Goal: Task Accomplishment & Management: Use online tool/utility

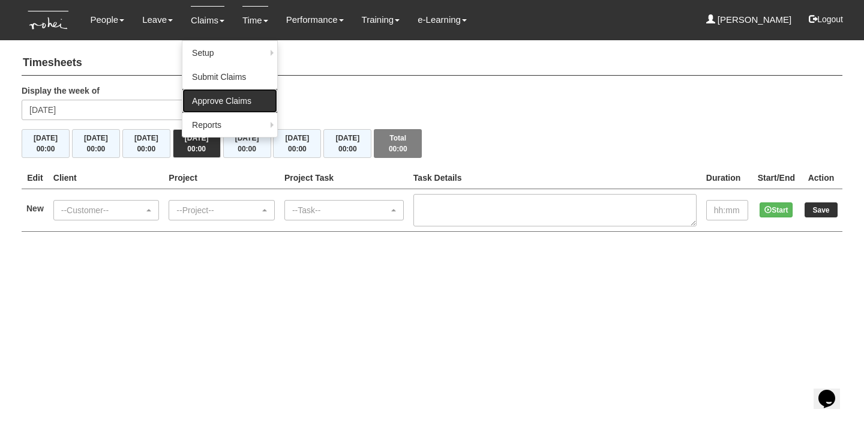
click at [214, 101] on link "Approve Claims" at bounding box center [229, 101] width 95 height 24
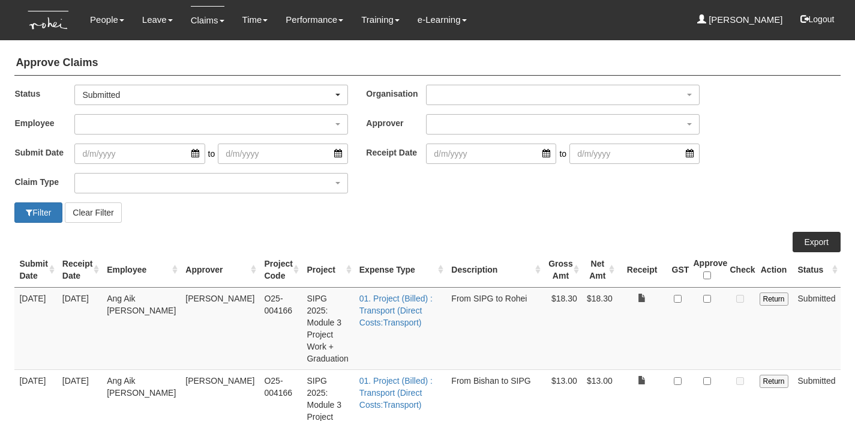
select select "50"
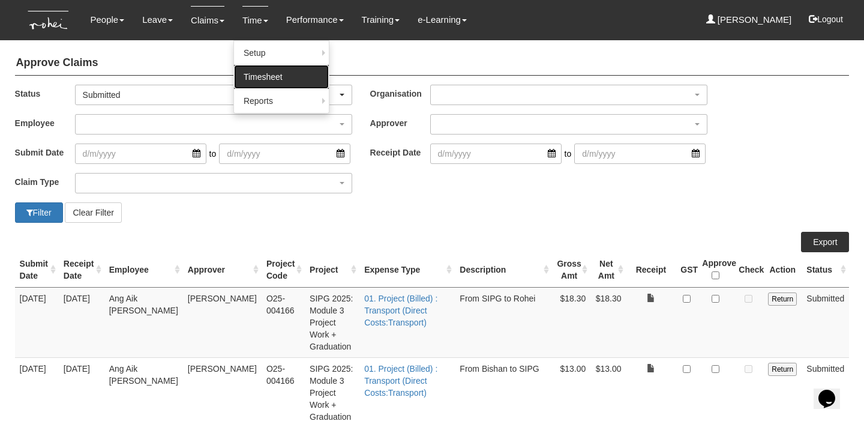
click at [270, 74] on link "Timesheet" at bounding box center [281, 77] width 95 height 24
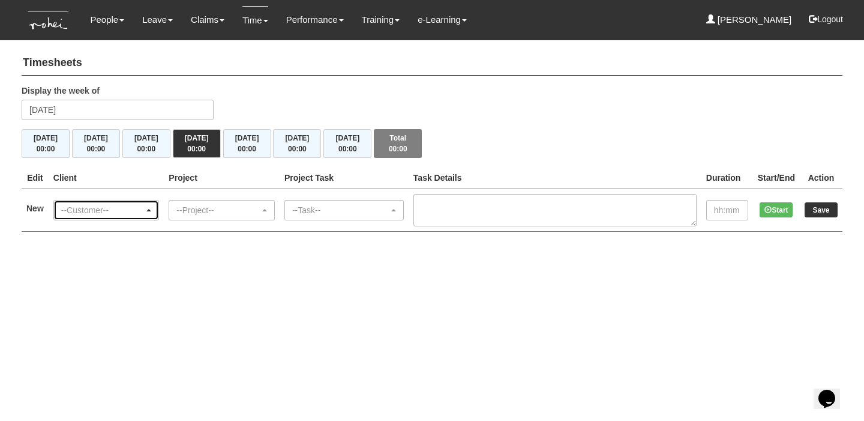
click at [113, 214] on div "--Customer--" at bounding box center [102, 210] width 83 height 12
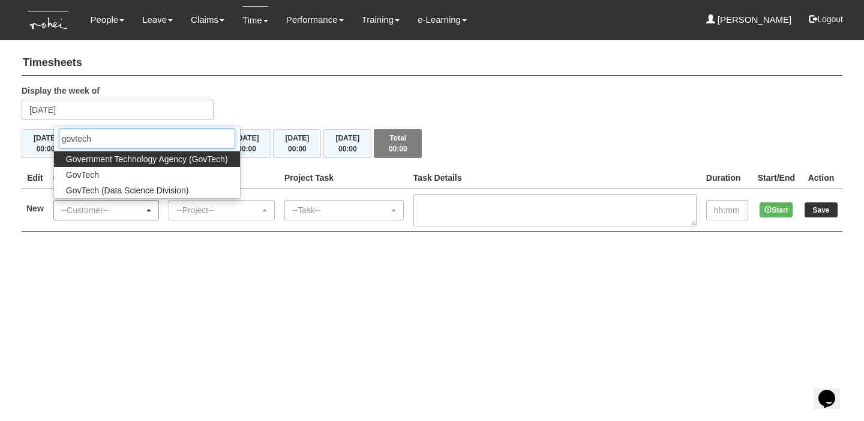
type input "govtech"
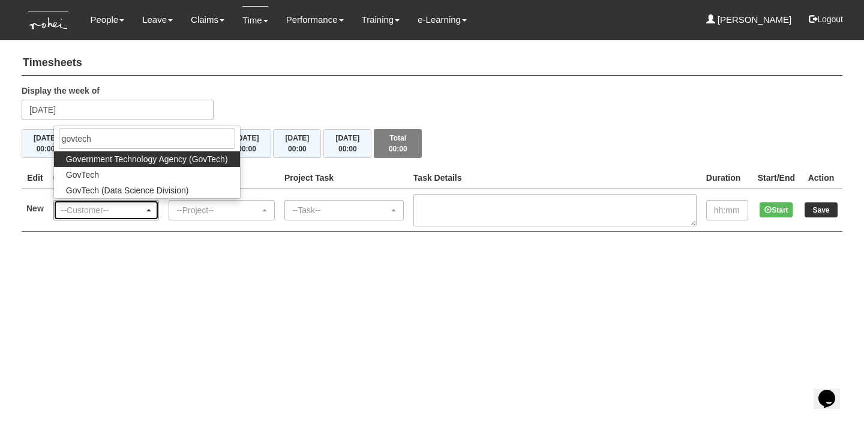
select select "900"
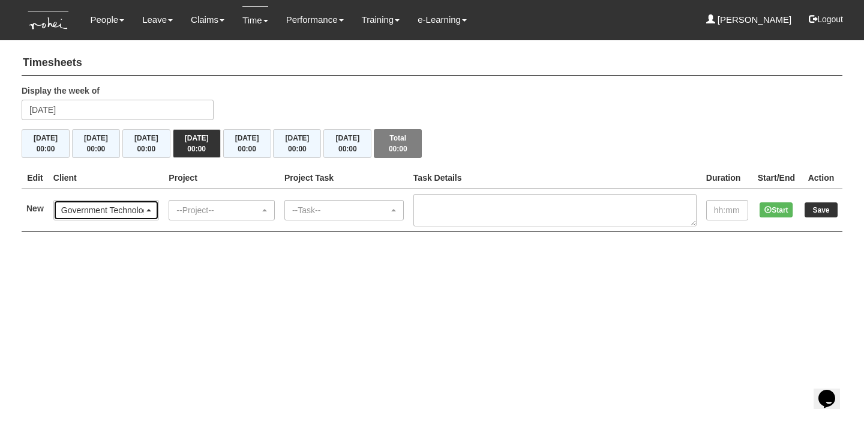
click at [152, 206] on div "Government Technology Agency (GovTech)" at bounding box center [106, 210] width 91 height 12
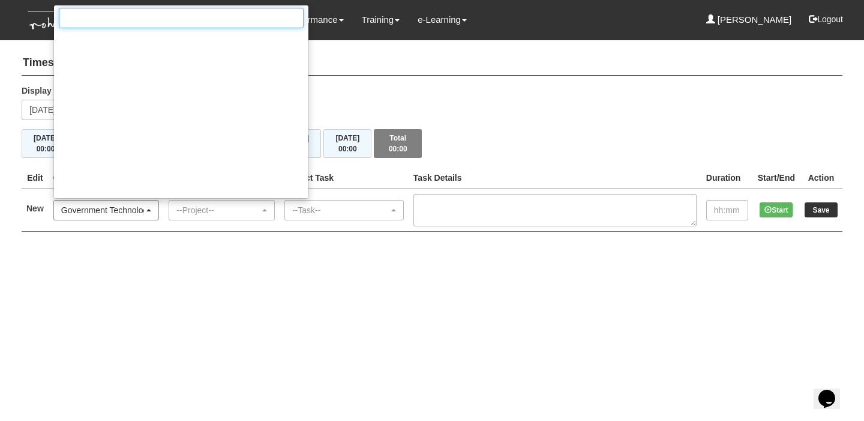
scroll to position [3701, 0]
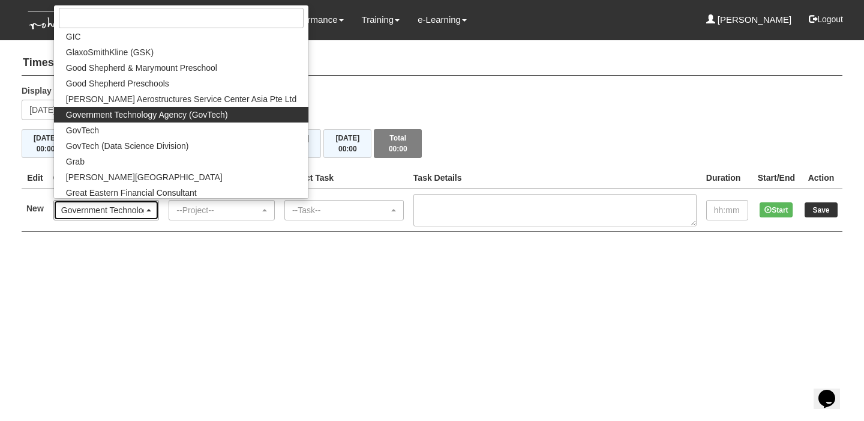
click at [152, 206] on div "Government Technology Agency (GovTech)" at bounding box center [106, 210] width 91 height 12
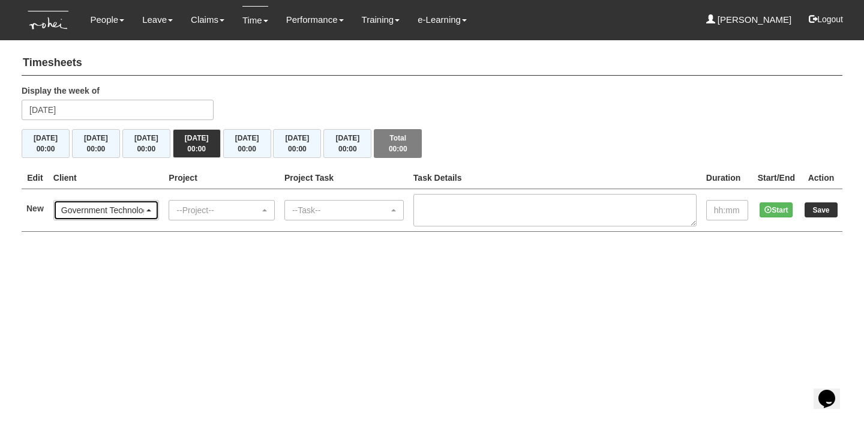
scroll to position [0, 0]
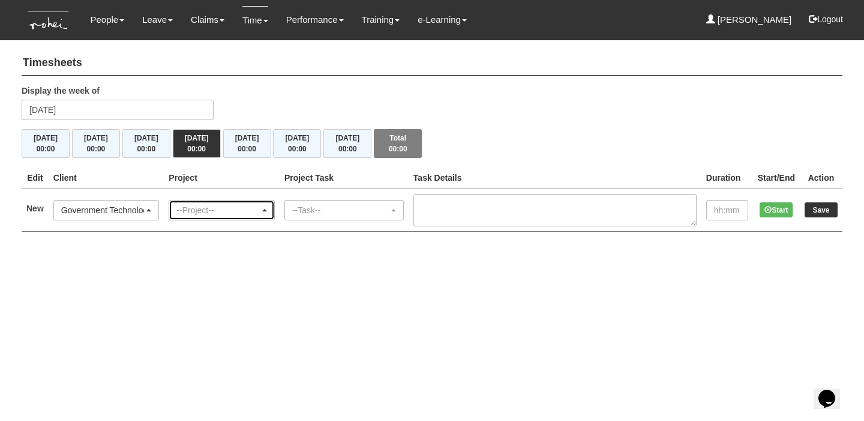
click at [197, 200] on div "--Project--" at bounding box center [221, 209] width 105 height 19
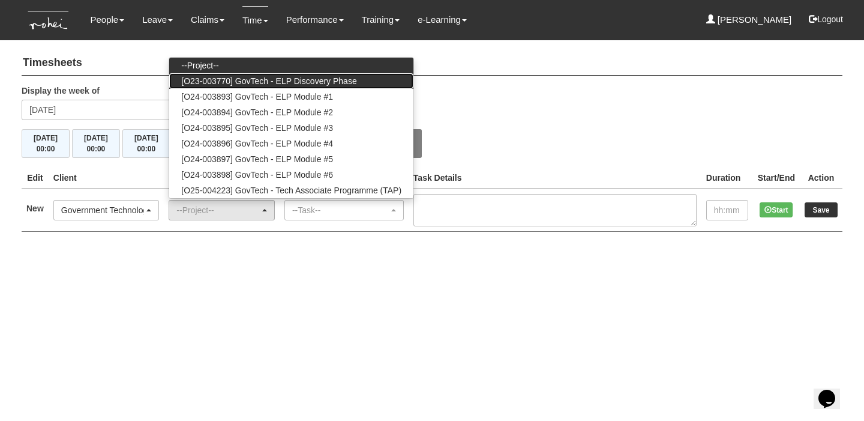
click at [303, 80] on span "[O23-003770] GovTech - ELP Discovery Phase" at bounding box center [268, 81] width 175 height 12
select select "2439"
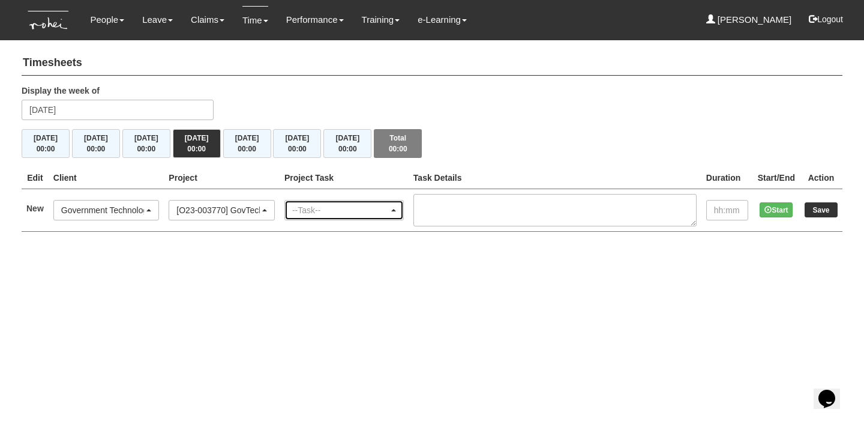
click at [341, 208] on div "--Task--" at bounding box center [340, 210] width 97 height 12
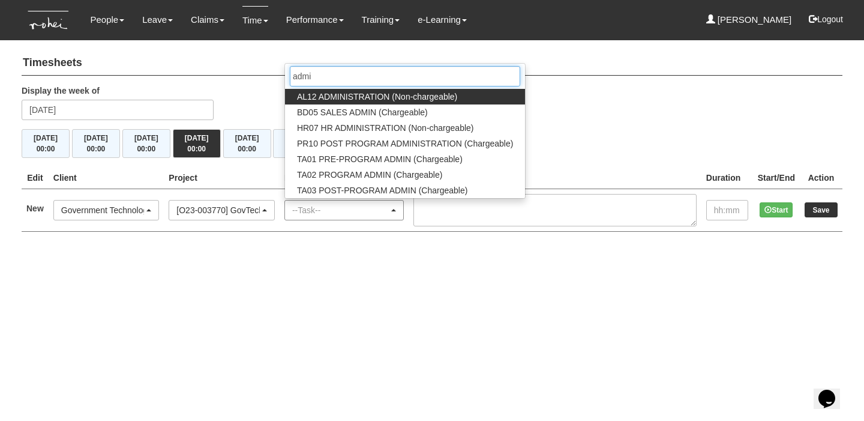
type input "admin"
select select "51"
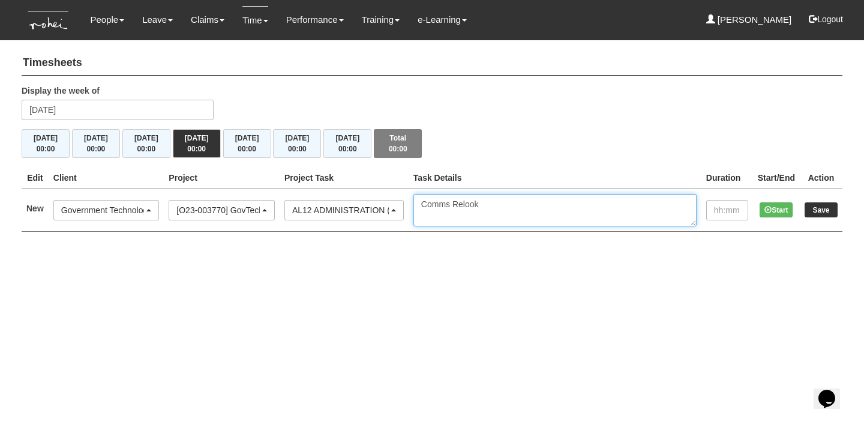
type textarea "Comms Relook"
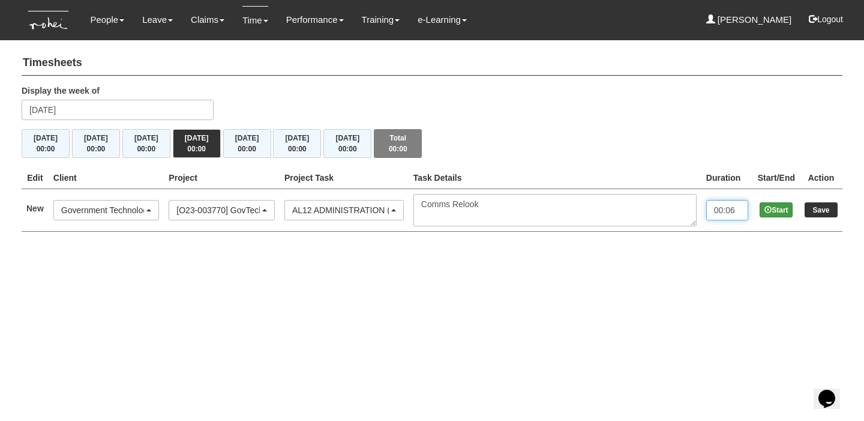
type input "00:06"
click at [777, 208] on button "Start" at bounding box center [776, 209] width 33 height 15
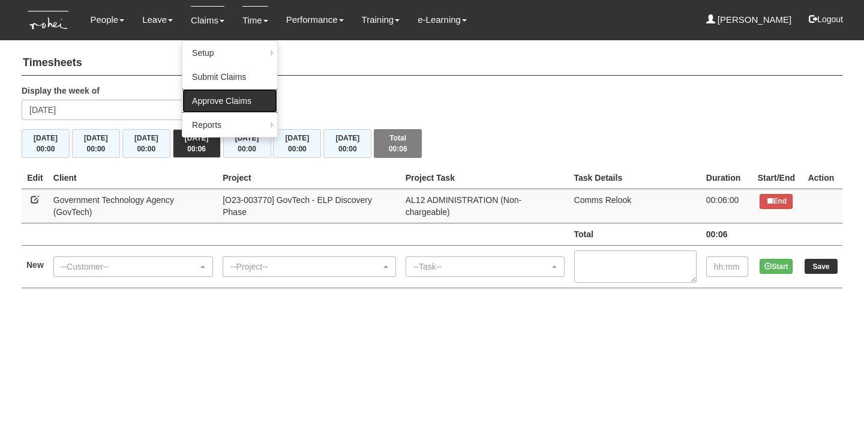
click at [202, 106] on link "Approve Claims" at bounding box center [229, 101] width 95 height 24
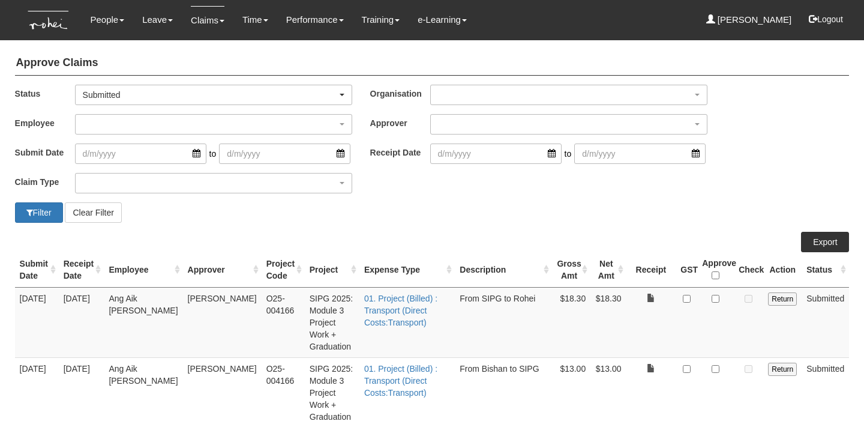
select select "50"
